Goal: Task Accomplishment & Management: Use online tool/utility

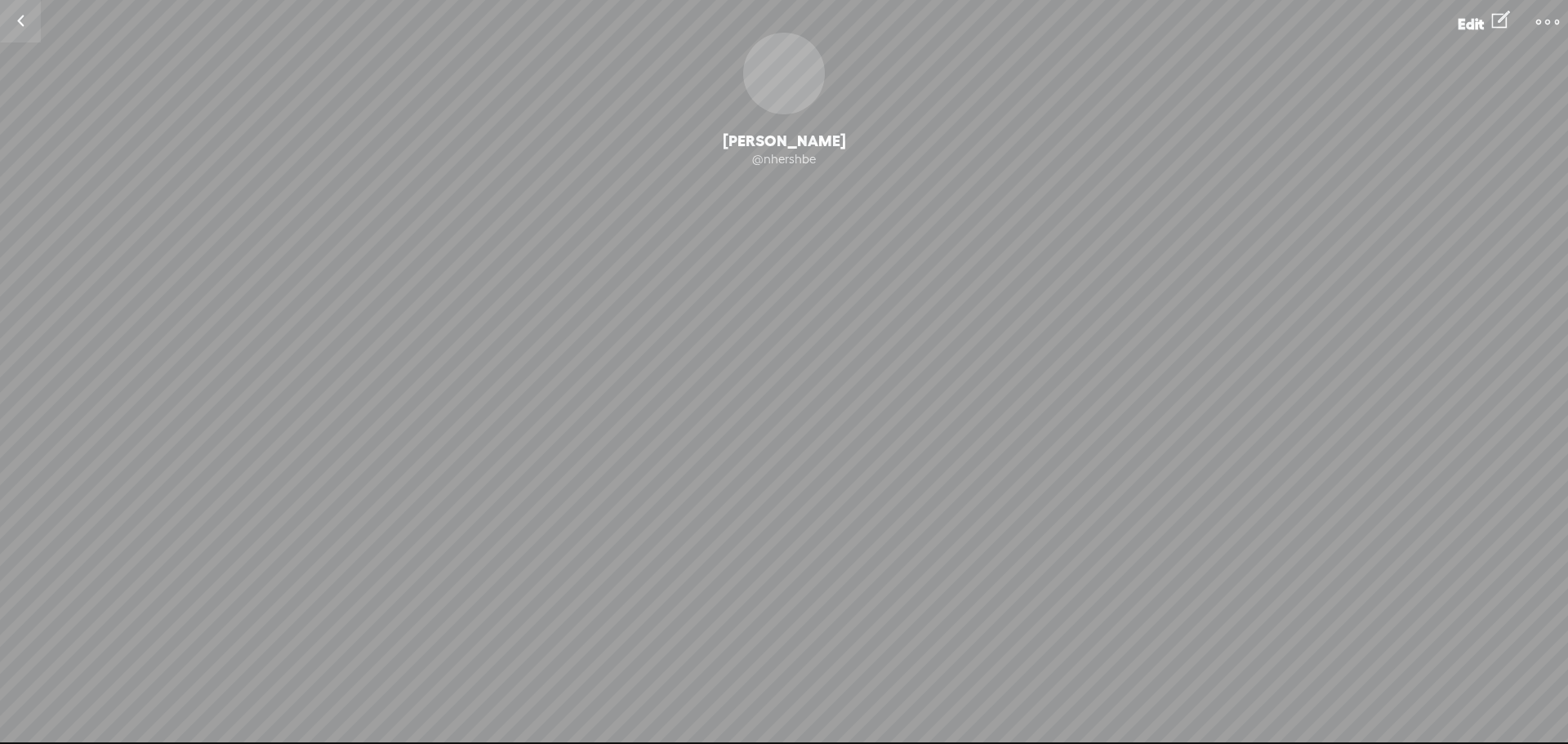
click at [12, 26] on link at bounding box center [20, 21] width 41 height 43
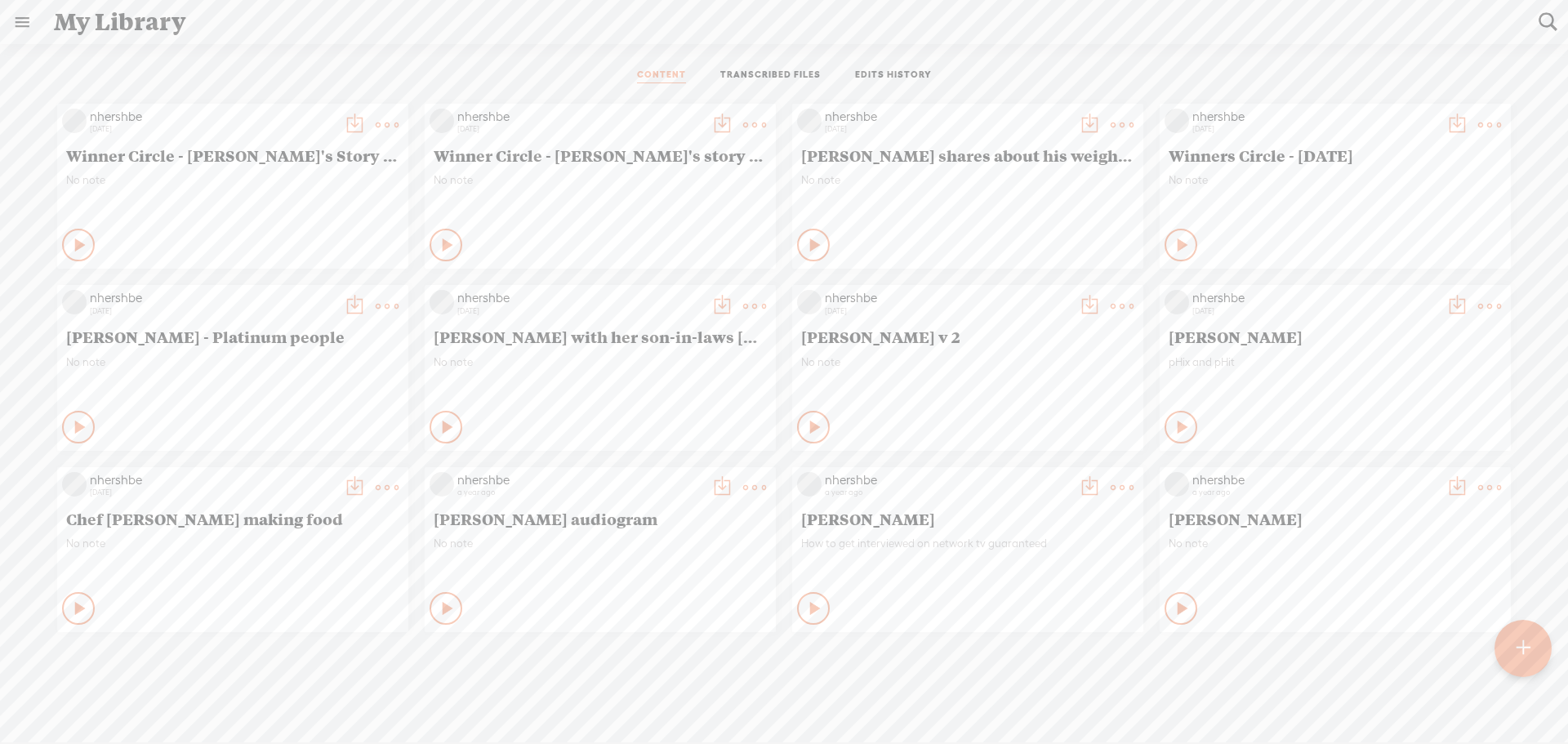
click at [1521, 662] on t at bounding box center [1524, 648] width 14 height 36
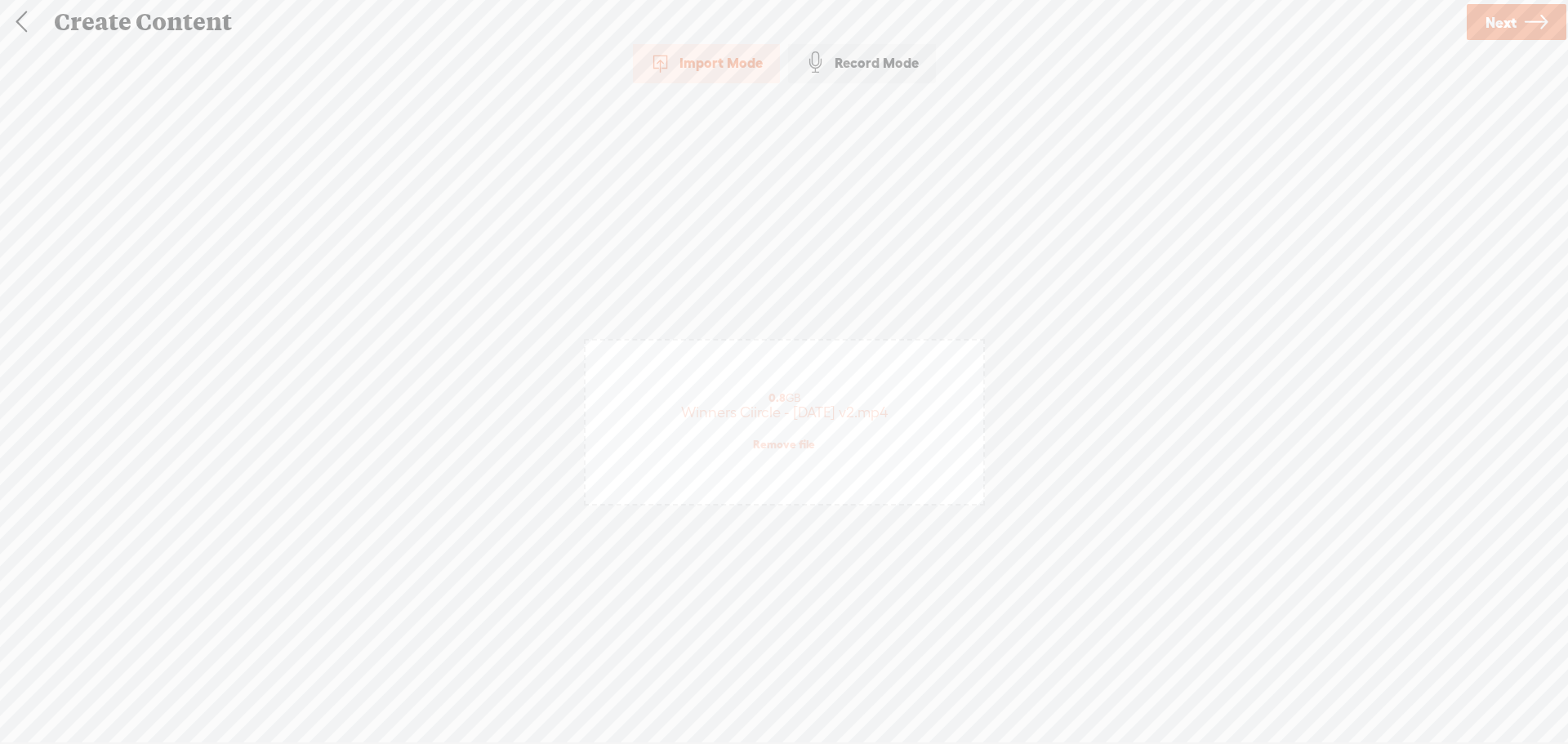
click at [1503, 22] on span "Next" at bounding box center [1501, 22] width 31 height 42
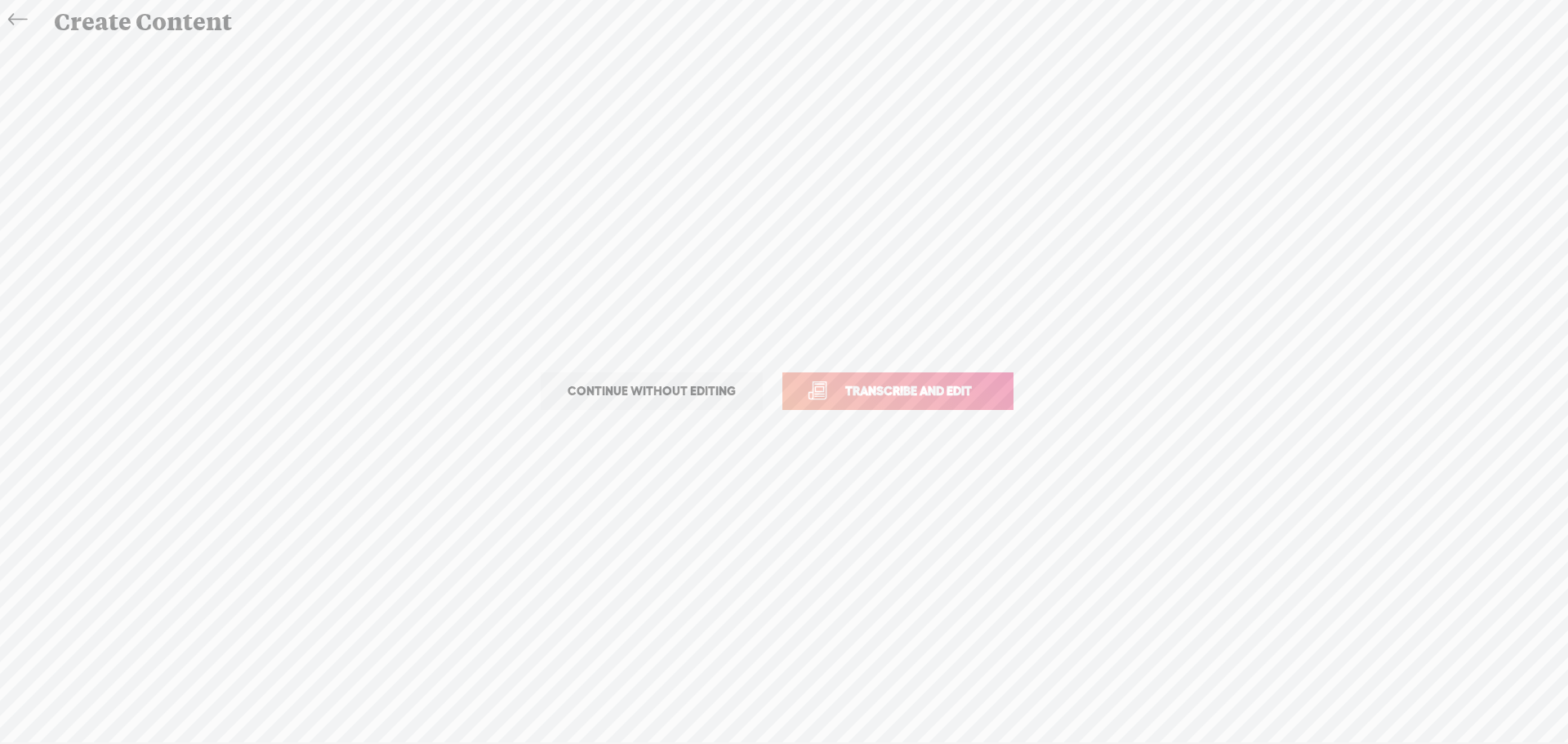
click at [892, 387] on span "Transcribe and edit" at bounding box center [909, 391] width 161 height 19
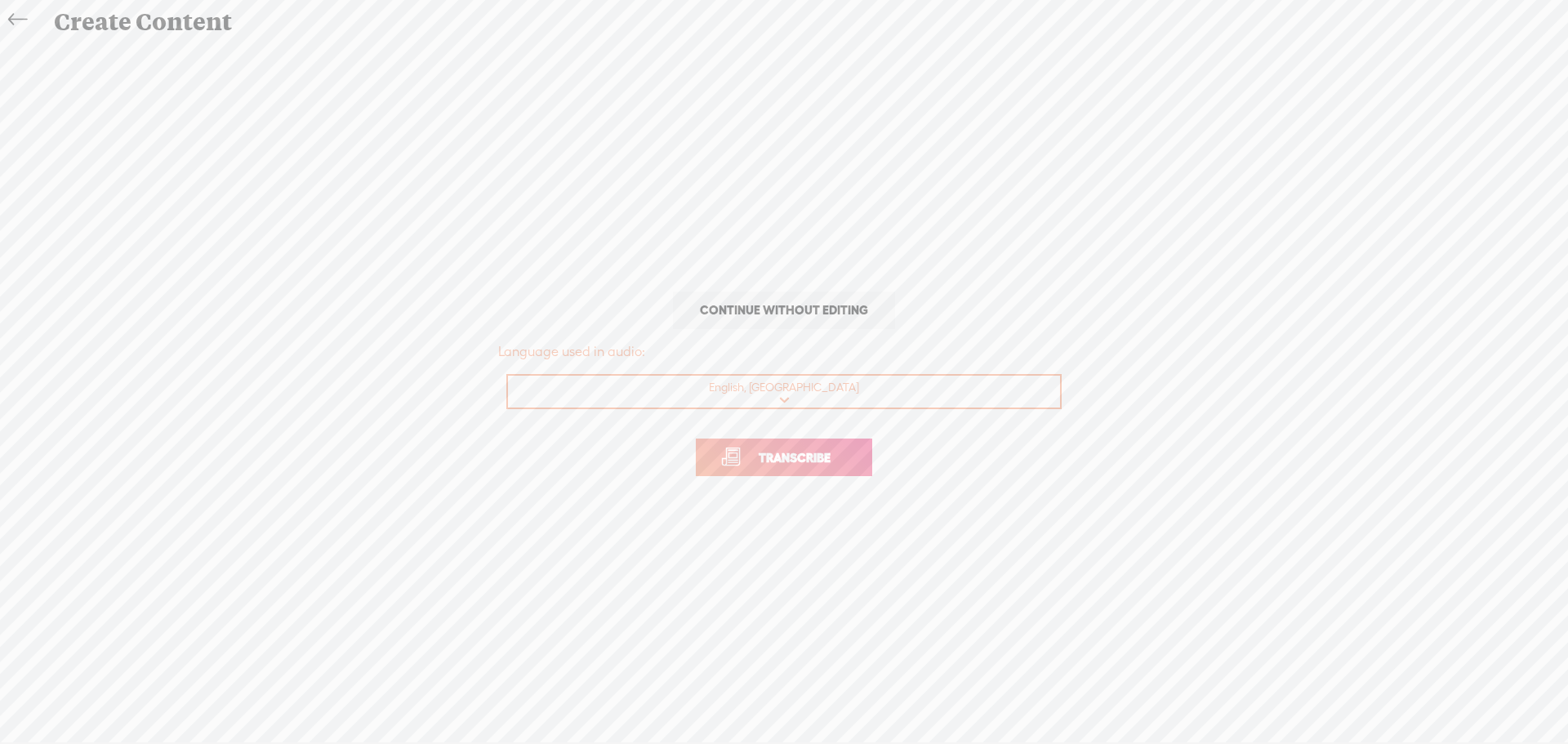
click at [810, 454] on span "Transcribe" at bounding box center [794, 458] width 106 height 19
